Goal: Task Accomplishment & Management: Use online tool/utility

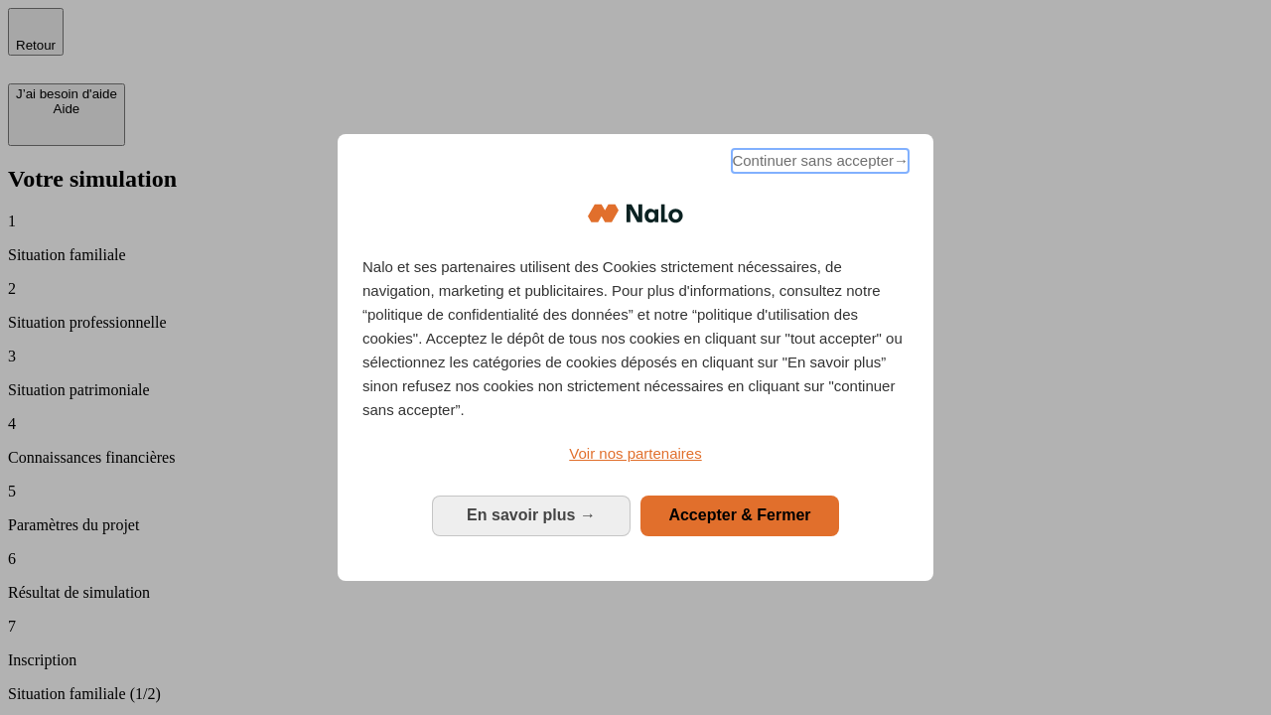
click at [818, 164] on span "Continuer sans accepter →" at bounding box center [820, 161] width 177 height 24
